Goal: Transaction & Acquisition: Purchase product/service

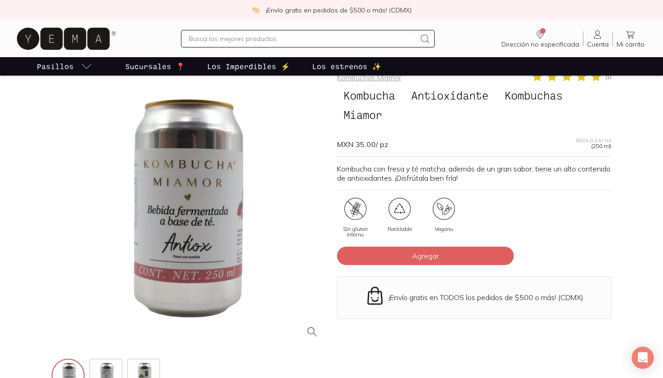
scroll to position [85, 0]
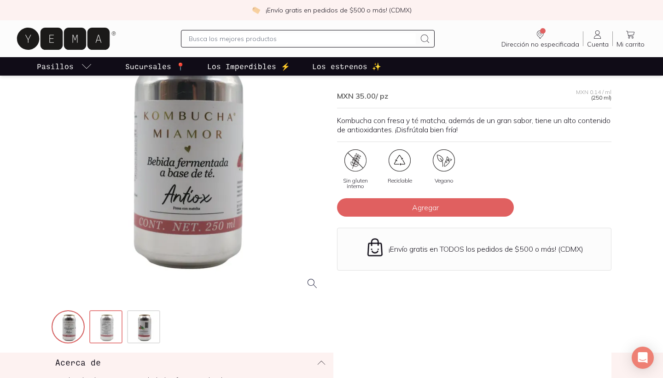
click at [99, 332] on img at bounding box center [106, 327] width 33 height 33
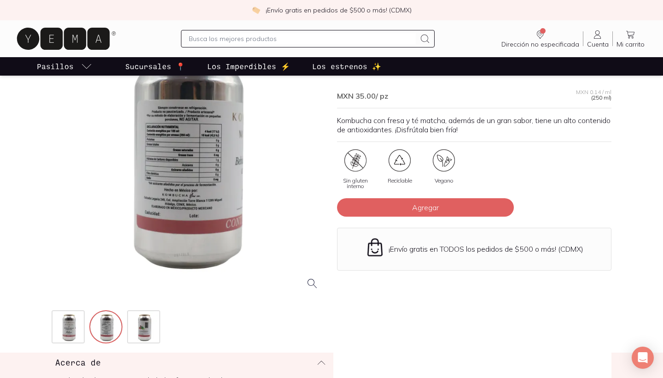
click at [143, 285] on div at bounding box center [189, 160] width 275 height 275
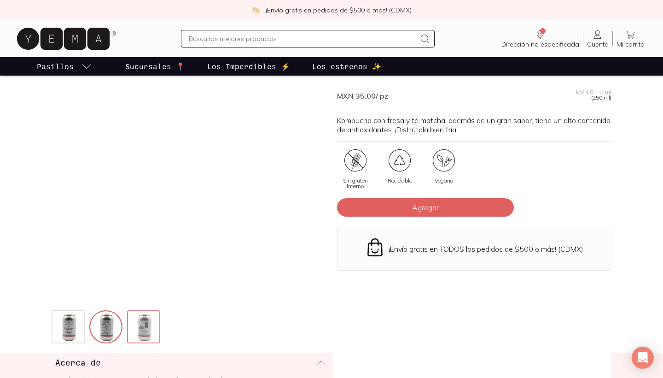
click at [145, 333] on img at bounding box center [144, 327] width 33 height 33
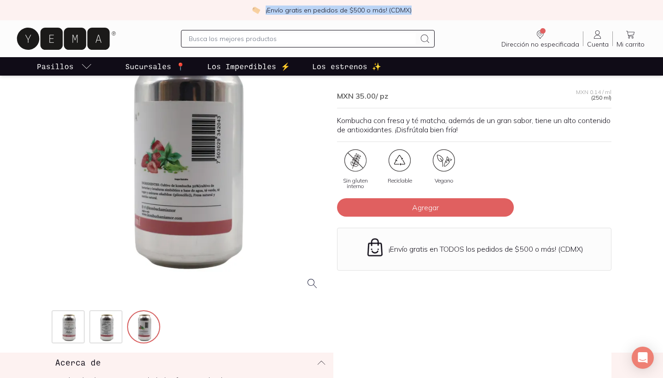
drag, startPoint x: 549, startPoint y: 15, endPoint x: 467, endPoint y: 0, distance: 83.9
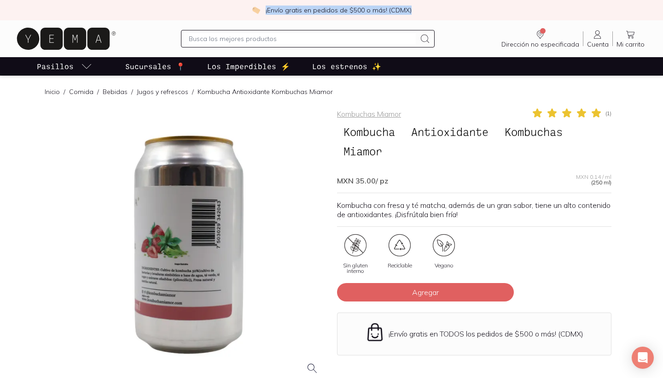
scroll to position [0, 0]
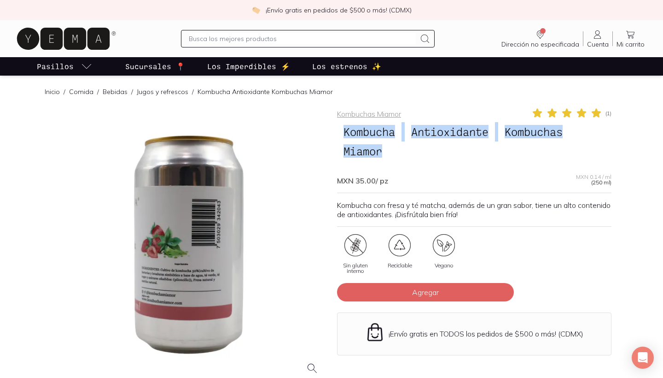
drag, startPoint x: 342, startPoint y: 133, endPoint x: 395, endPoint y: 149, distance: 55.8
click at [395, 149] on h1 "Kombucha Antioxidante Kombuchas Miamor" at bounding box center [474, 141] width 275 height 39
copy h1 "Kombucha Antioxidante Kombuchas Miamor"
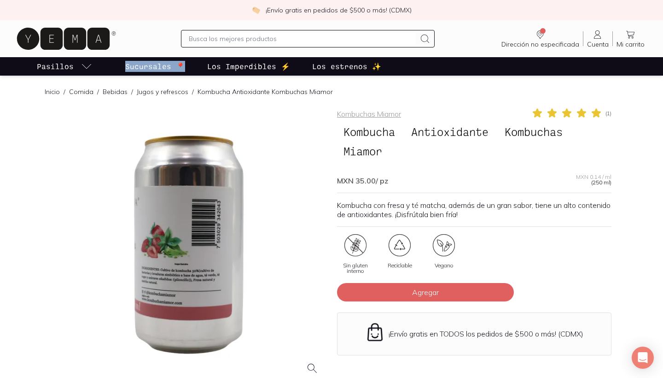
scroll to position [8, 0]
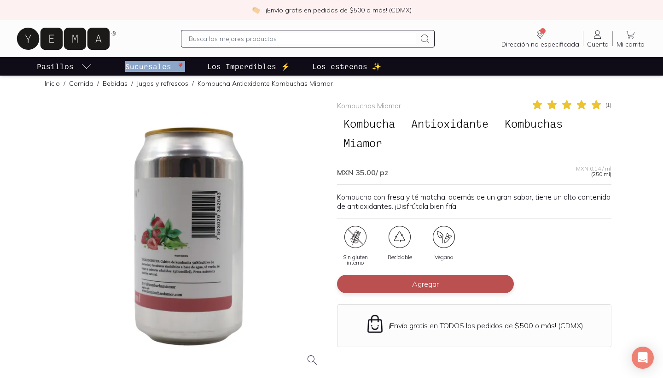
click at [436, 286] on span "Agregar" at bounding box center [425, 283] width 27 height 9
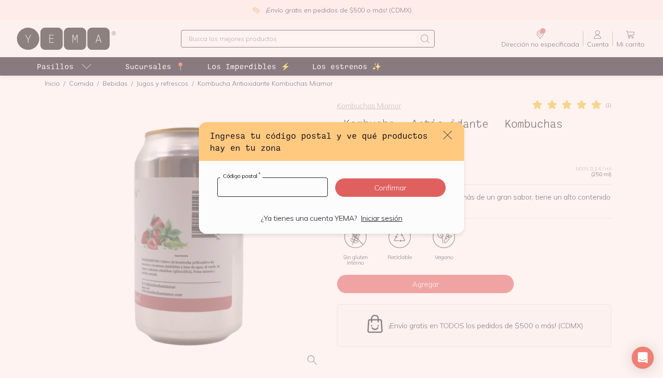
click at [296, 187] on input "default" at bounding box center [273, 187] width 110 height 18
type input "52789"
click at [380, 193] on button "Confirmar" at bounding box center [390, 187] width 111 height 18
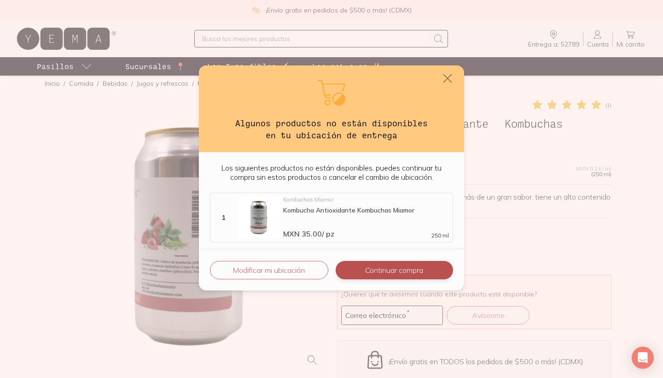
click at [380, 268] on button "Continuar compra" at bounding box center [394, 270] width 117 height 18
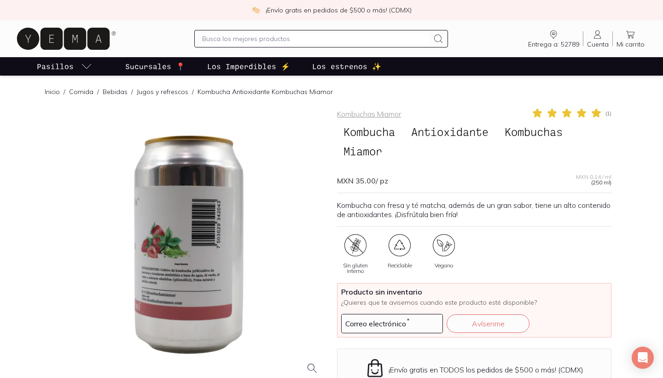
scroll to position [0, 0]
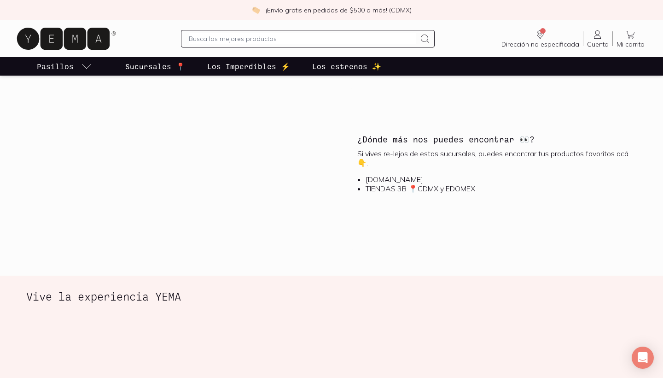
scroll to position [1019, 0]
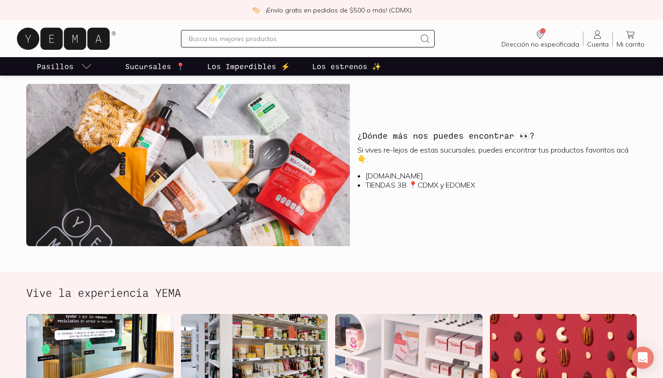
click at [383, 188] on li "TIENDAS 3B 📍CDMX y EDOMEX" at bounding box center [498, 184] width 264 height 9
click at [369, 172] on li "[DOMAIN_NAME]" at bounding box center [498, 175] width 264 height 9
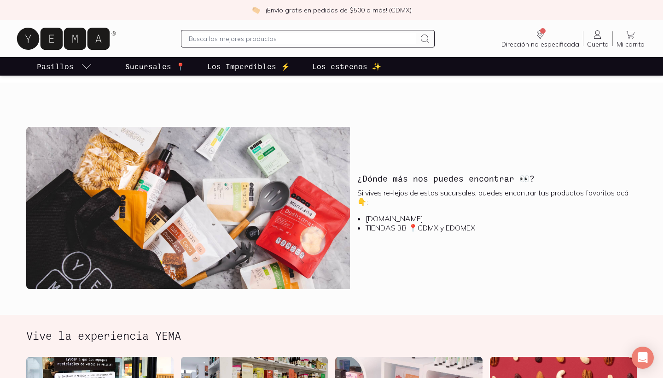
scroll to position [976, 0]
click at [384, 220] on li "[DOMAIN_NAME]" at bounding box center [498, 218] width 264 height 9
click at [388, 225] on li "TIENDAS 3B 📍CDMX y EDOMEX" at bounding box center [498, 227] width 264 height 9
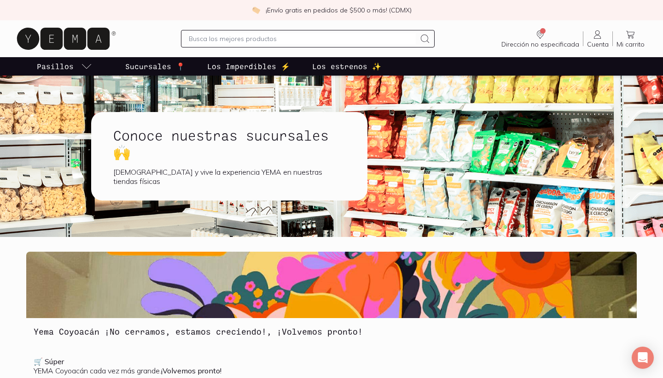
scroll to position [0, 0]
click at [212, 151] on h1 "Conoce nuestras sucursales 🙌" at bounding box center [229, 143] width 232 height 33
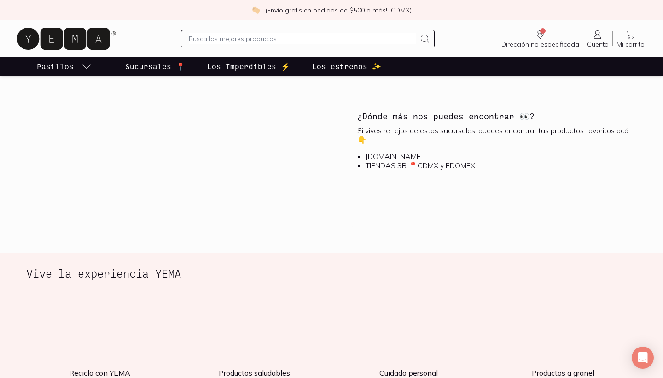
scroll to position [1045, 0]
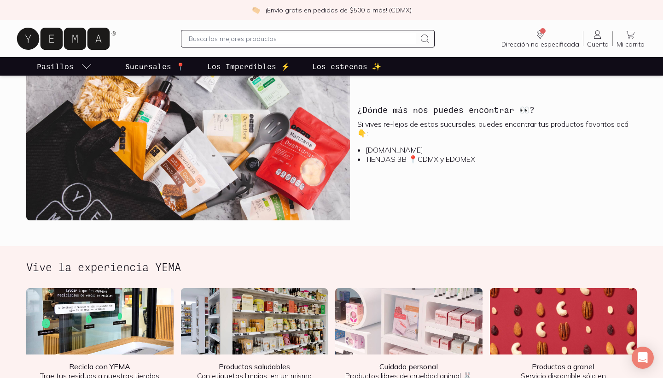
click at [400, 150] on li "YEMA.MX" at bounding box center [498, 149] width 264 height 9
click at [412, 158] on li "TIENDAS 3B 📍CDMX y EDOMEX" at bounding box center [498, 158] width 264 height 9
click at [427, 158] on li "TIENDAS 3B 📍CDMX y EDOMEX" at bounding box center [498, 158] width 264 height 9
click at [412, 97] on div "¿Dónde más nos puedes encontrar 👀? Si vives re-lejos de estas sucursales, puede…" at bounding box center [493, 139] width 287 height 162
click at [210, 111] on img at bounding box center [188, 139] width 324 height 162
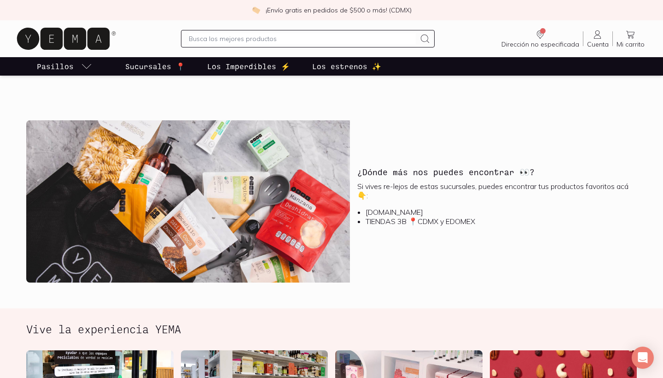
scroll to position [970, 0]
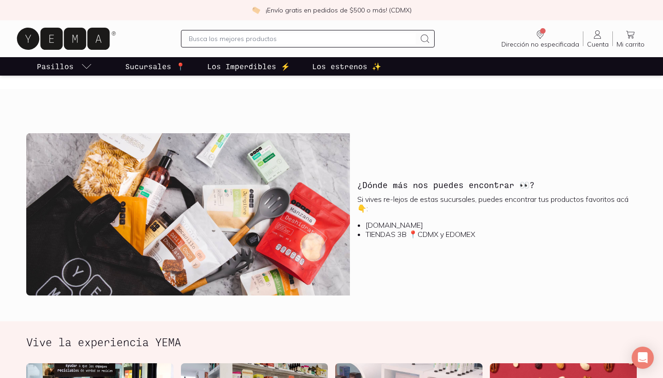
click at [213, 140] on img at bounding box center [188, 214] width 324 height 162
click at [439, 195] on p "Si vives re-lejos de estas sucursales, puedes encontrar tus productos favoritos…" at bounding box center [493, 203] width 272 height 18
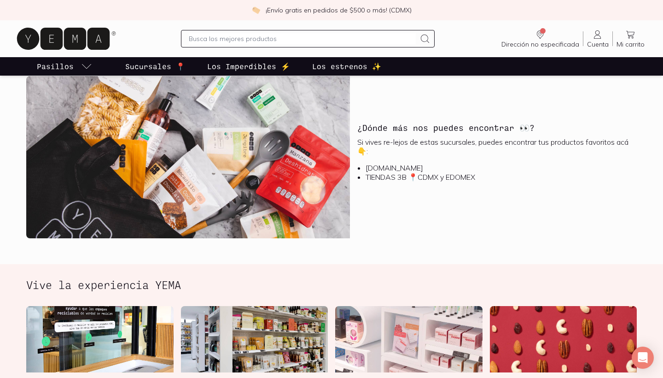
scroll to position [1028, 0]
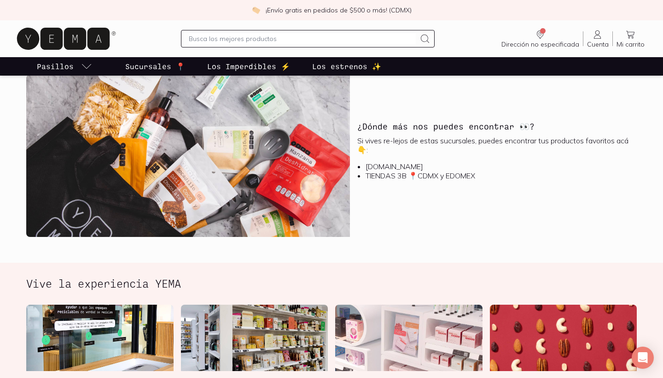
click at [370, 156] on div "Si vives re-lejos de estas sucursales, puedes encontrar tus productos favoritos…" at bounding box center [493, 162] width 272 height 52
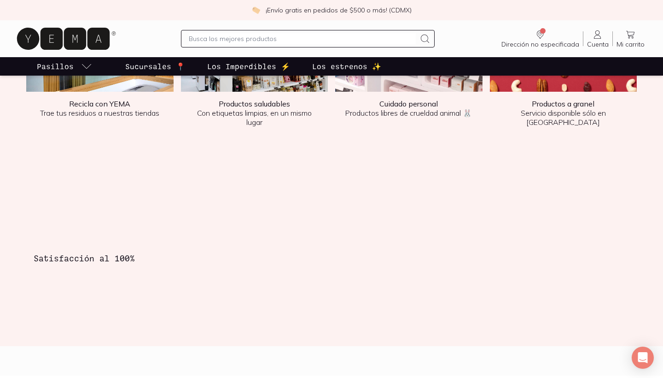
scroll to position [1342, 0]
